Goal: Download file/media

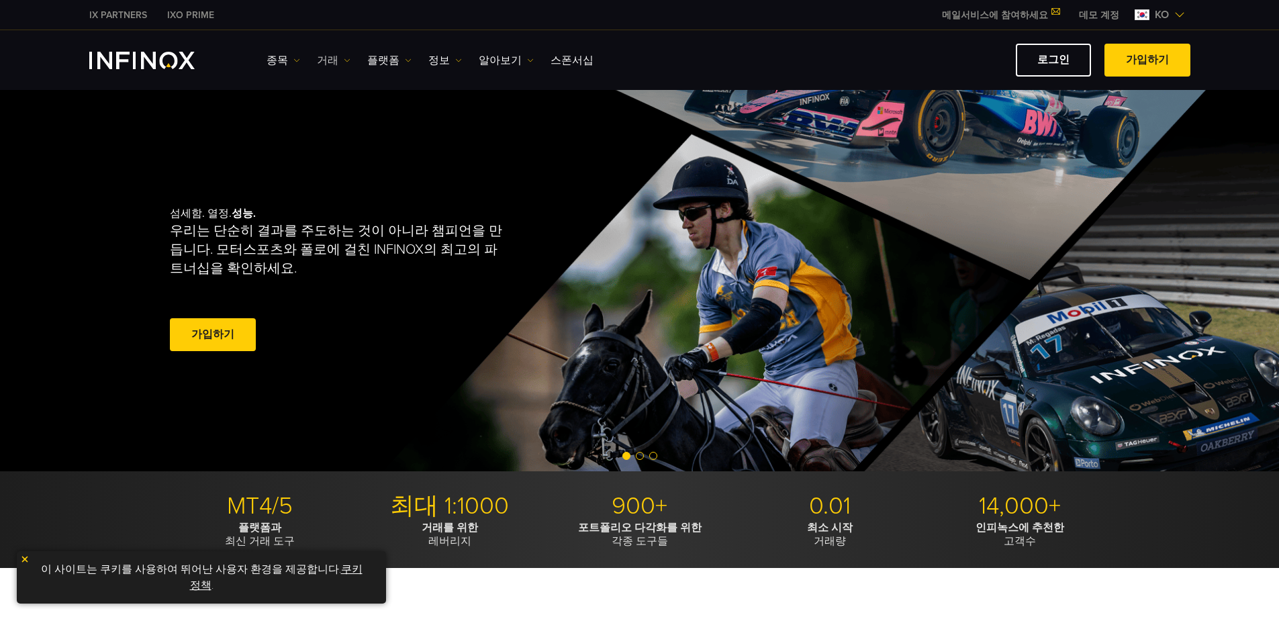
click at [334, 60] on link "거래" at bounding box center [334, 60] width 34 height 16
click at [379, 60] on link "플랫폼" at bounding box center [389, 60] width 44 height 16
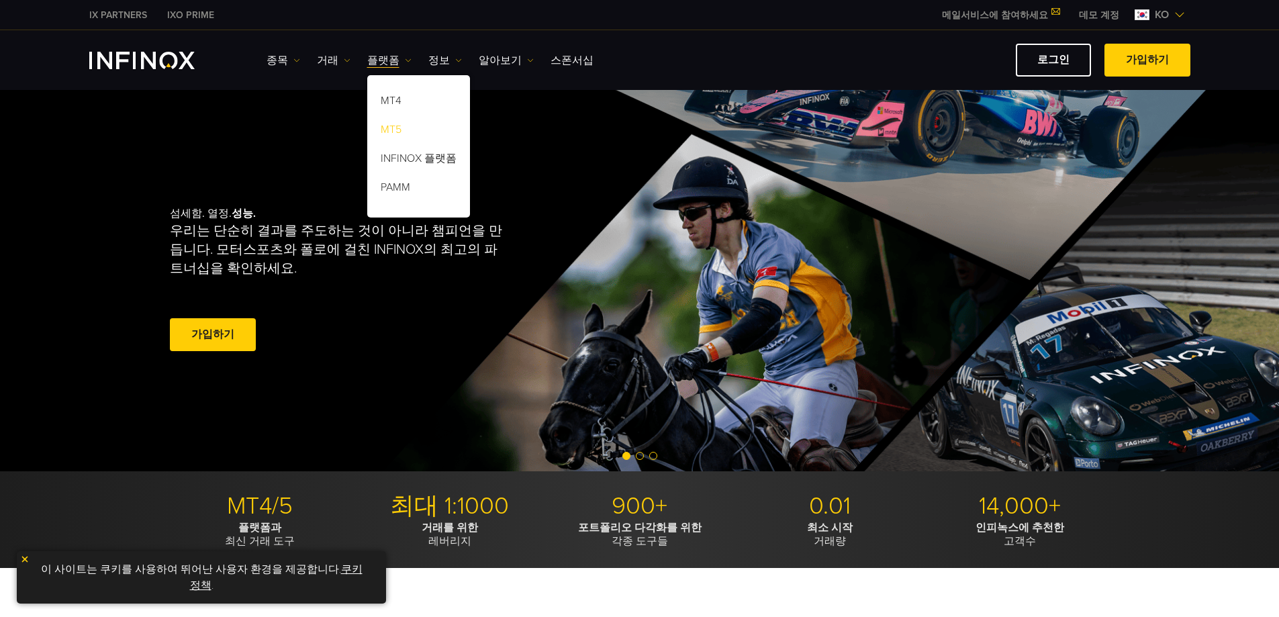
click at [391, 127] on link "MT5" at bounding box center [418, 131] width 103 height 29
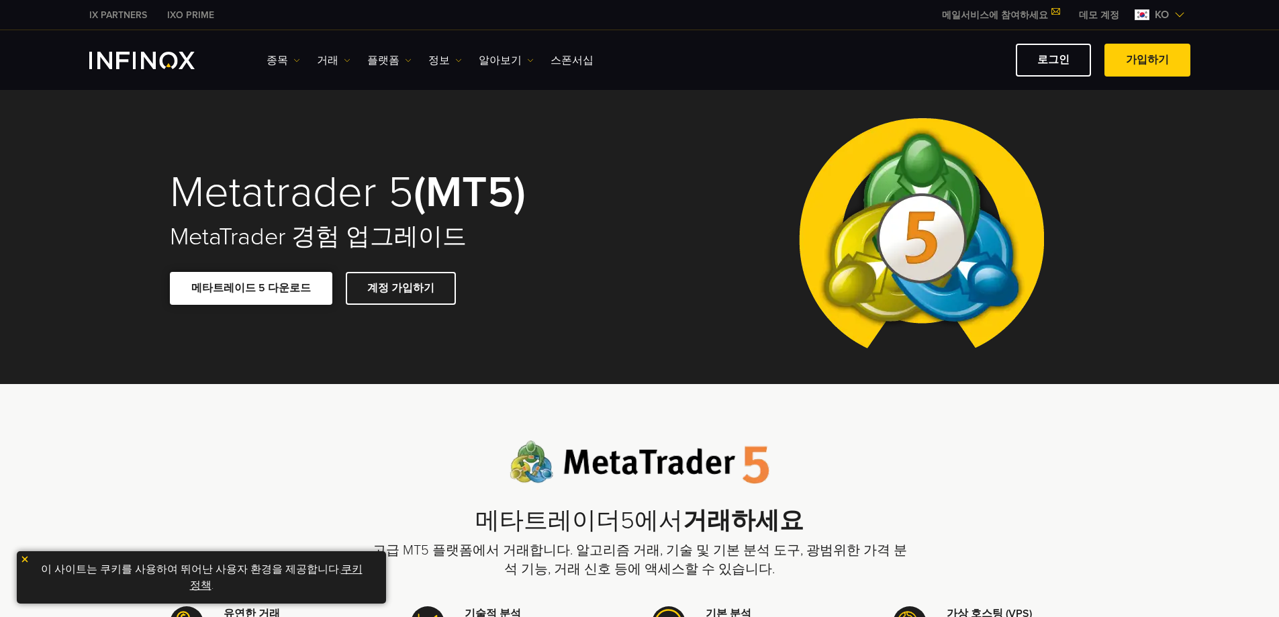
click at [261, 289] on link "메타트레이드 5 다운로드" at bounding box center [251, 288] width 162 height 33
